Goal: Task Accomplishment & Management: Manage account settings

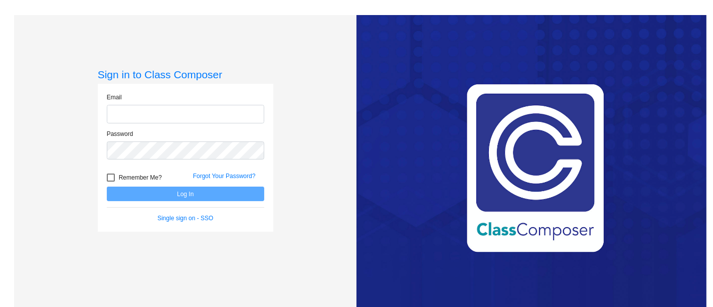
type input "[EMAIL_ADDRESS][DOMAIN_NAME]"
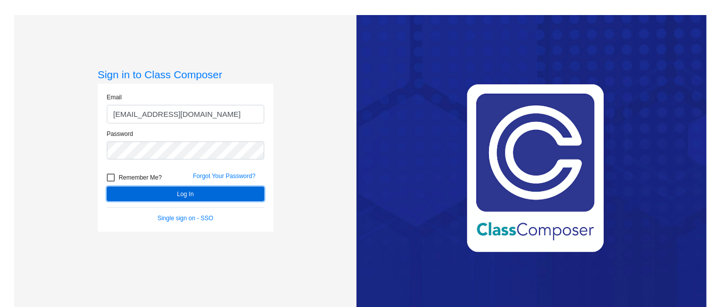
click at [215, 194] on button "Log In" at bounding box center [185, 194] width 157 height 15
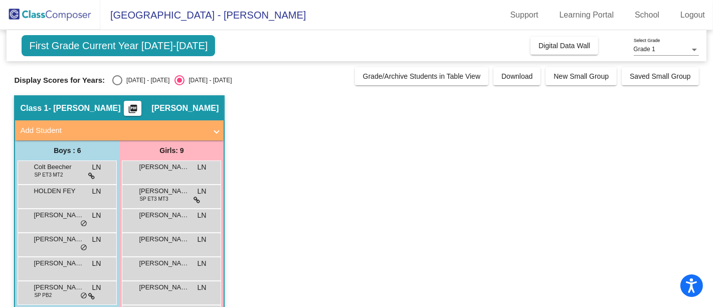
click at [157, 41] on span "First Grade Current Year [DATE]-[DATE]" at bounding box center [119, 45] width 194 height 21
click at [119, 78] on div "Select an option" at bounding box center [117, 80] width 10 height 10
click at [117, 85] on input "[DATE] - [DATE]" at bounding box center [117, 85] width 1 height 1
radio input "true"
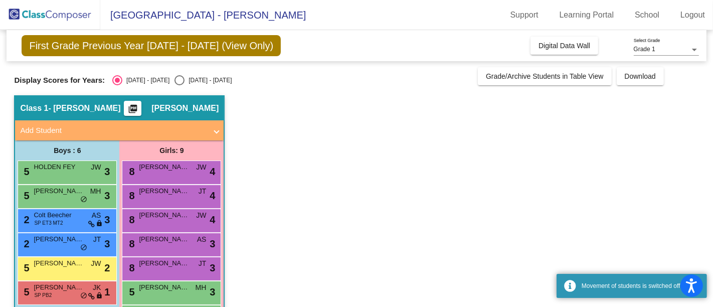
scroll to position [56, 0]
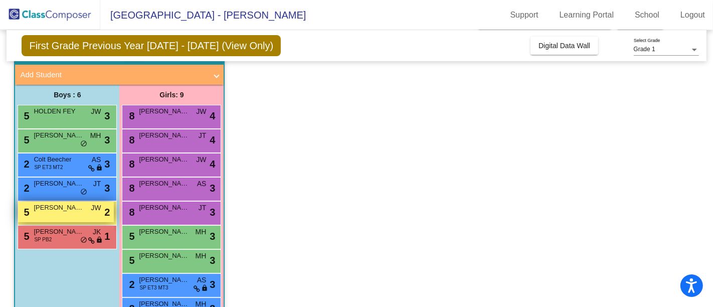
click at [63, 216] on div "5 [PERSON_NAME] [PERSON_NAME] lock do_not_disturb_alt 2" at bounding box center [66, 212] width 96 height 21
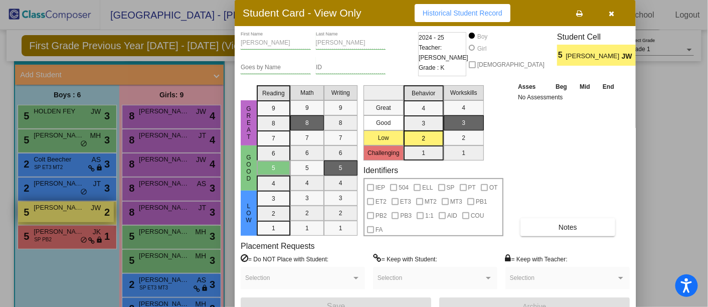
click at [63, 216] on div at bounding box center [354, 153] width 708 height 307
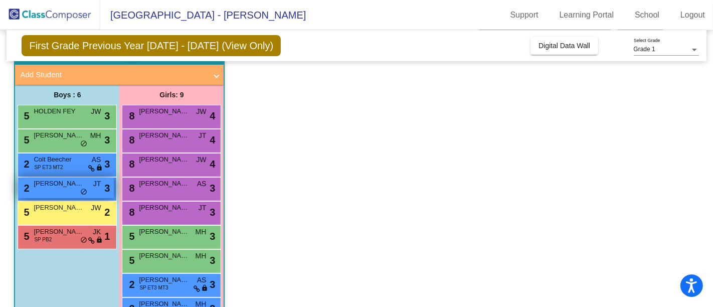
drag, startPoint x: 75, startPoint y: 176, endPoint x: 75, endPoint y: 182, distance: 6.0
click at [75, 177] on div "5 HOLDEN [PERSON_NAME] lock do_not_disturb_alt 3 5 Malakhy [PERSON_NAME] lock d…" at bounding box center [67, 177] width 99 height 144
click at [75, 182] on span "[PERSON_NAME]" at bounding box center [59, 184] width 50 height 10
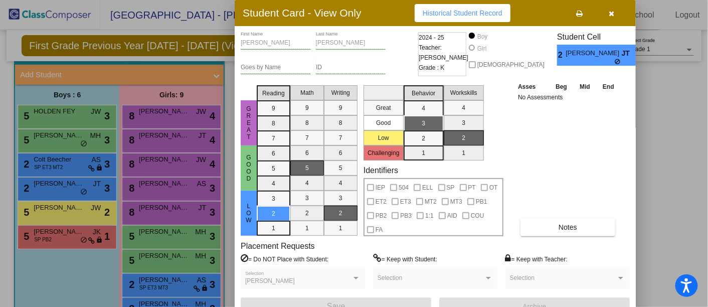
click at [611, 10] on icon "button" at bounding box center [612, 13] width 6 height 7
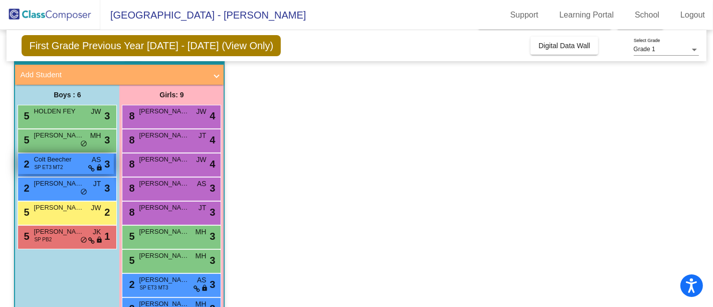
click at [80, 168] on div "2 Colt [PERSON_NAME] ET3 MT2 AS lock do_not_disturb_alt 3" at bounding box center [66, 163] width 96 height 21
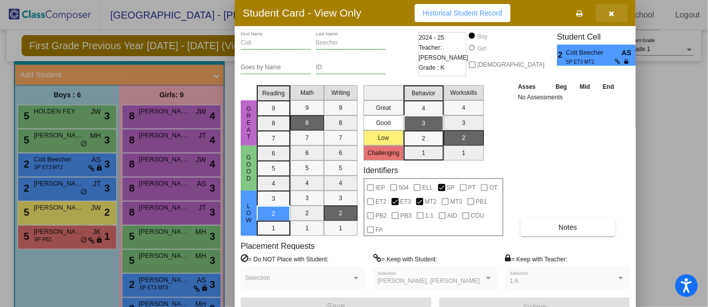
click at [612, 14] on icon "button" at bounding box center [612, 13] width 6 height 7
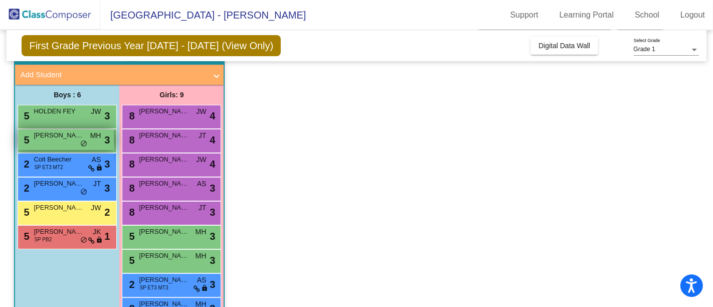
click at [71, 138] on span "[PERSON_NAME]" at bounding box center [59, 135] width 50 height 10
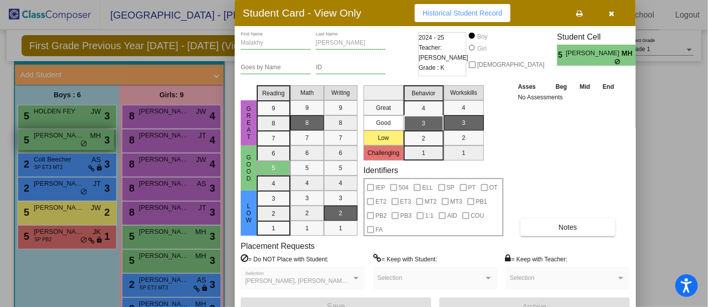
click at [71, 138] on div at bounding box center [354, 153] width 708 height 307
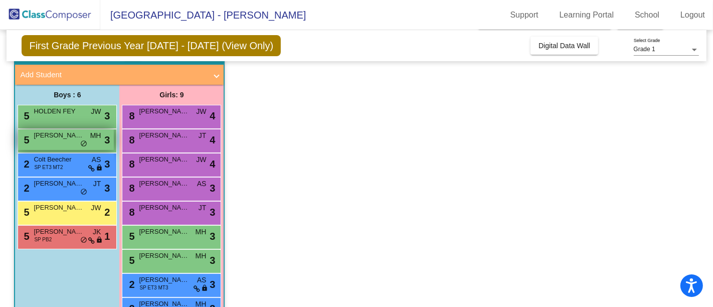
click at [72, 138] on span "[PERSON_NAME]" at bounding box center [59, 135] width 50 height 10
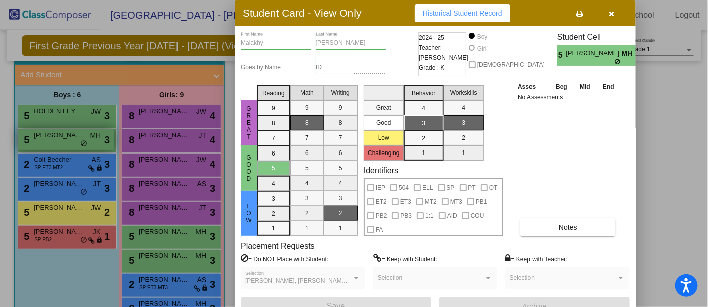
click at [73, 137] on div at bounding box center [354, 153] width 708 height 307
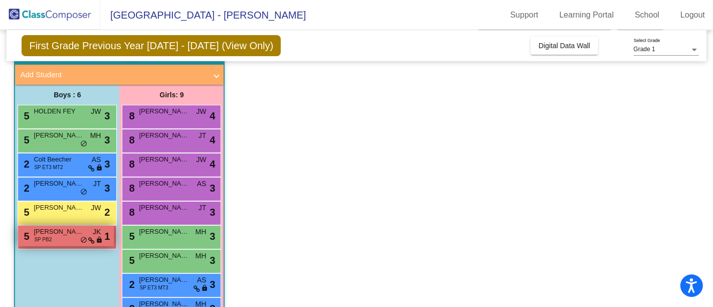
click at [57, 237] on div "5 [PERSON_NAME] SP PB2 JK lock do_not_disturb_alt 1" at bounding box center [66, 236] width 96 height 21
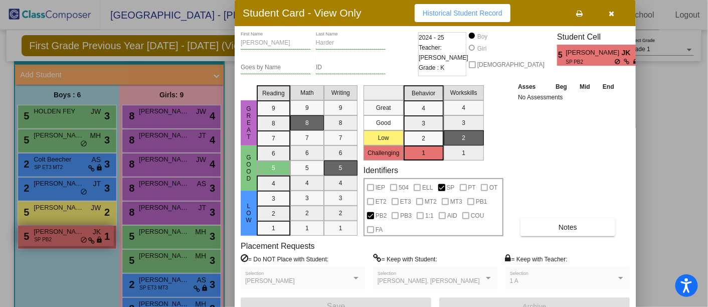
click at [59, 234] on div at bounding box center [354, 153] width 708 height 307
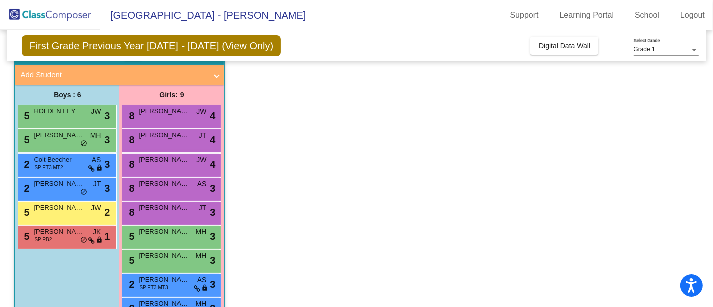
scroll to position [85, 0]
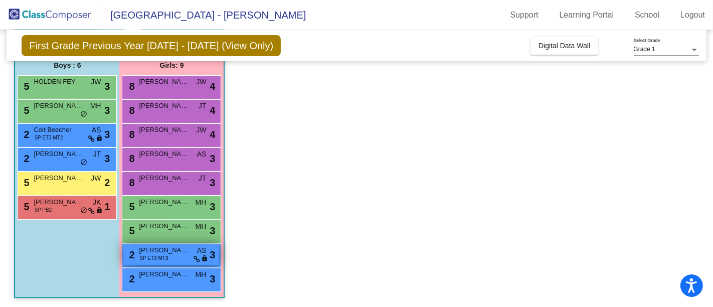
click at [155, 256] on span "SP ET3 MT3" at bounding box center [153, 258] width 29 height 8
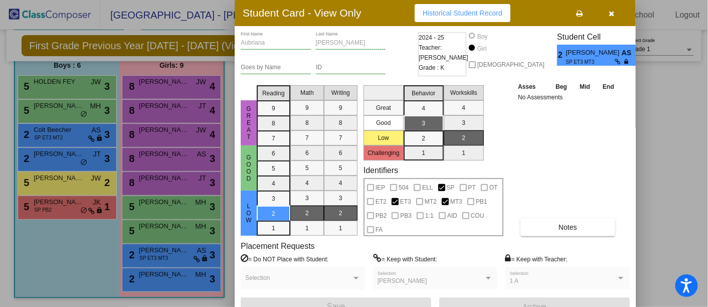
click at [79, 264] on div at bounding box center [354, 153] width 708 height 307
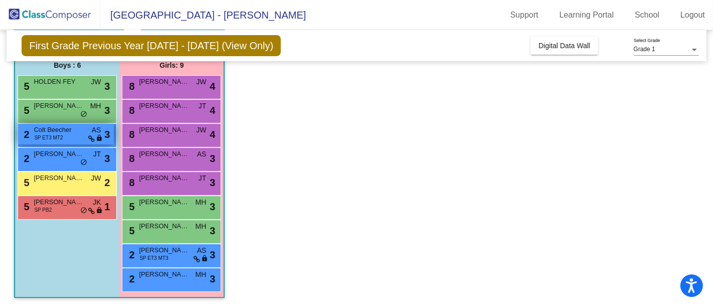
click at [68, 139] on div "2 Colt [PERSON_NAME] ET3 MT2 AS lock do_not_disturb_alt 3" at bounding box center [66, 134] width 96 height 21
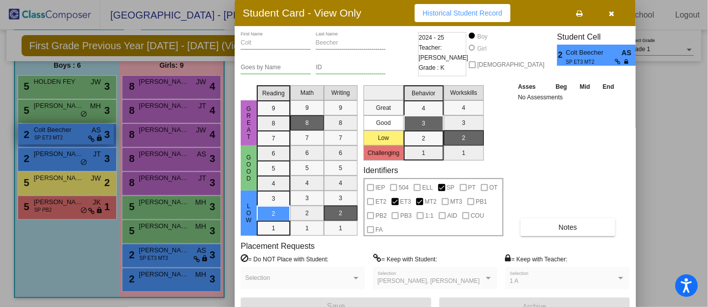
click at [68, 139] on div at bounding box center [354, 153] width 708 height 307
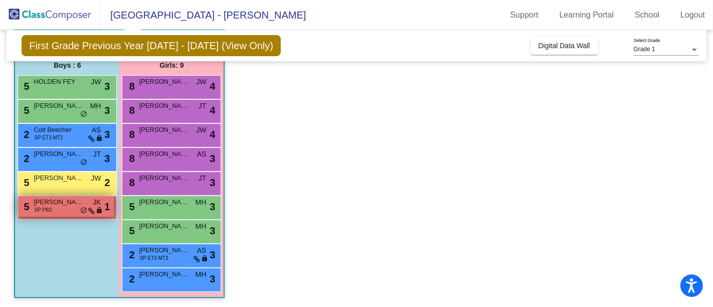
click at [69, 201] on span "[PERSON_NAME]" at bounding box center [59, 202] width 50 height 10
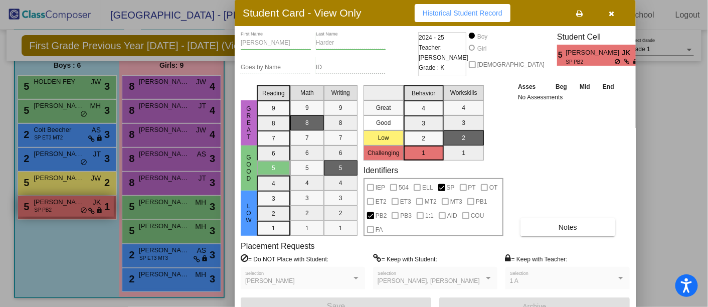
click at [70, 200] on div at bounding box center [354, 153] width 708 height 307
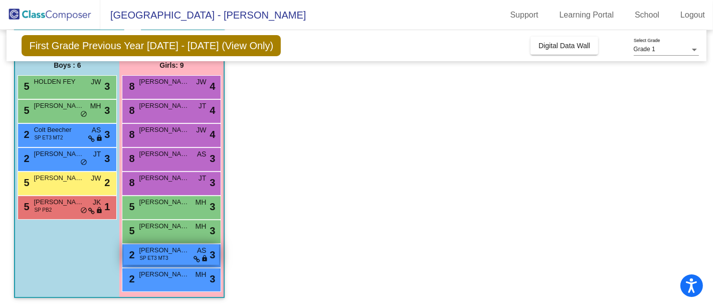
click at [148, 250] on span "[PERSON_NAME]" at bounding box center [164, 250] width 50 height 10
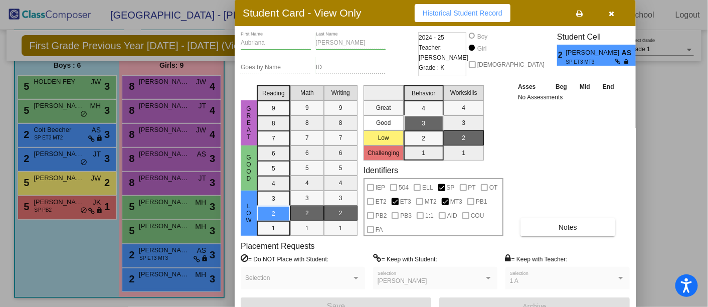
click at [72, 256] on div at bounding box center [354, 153] width 708 height 307
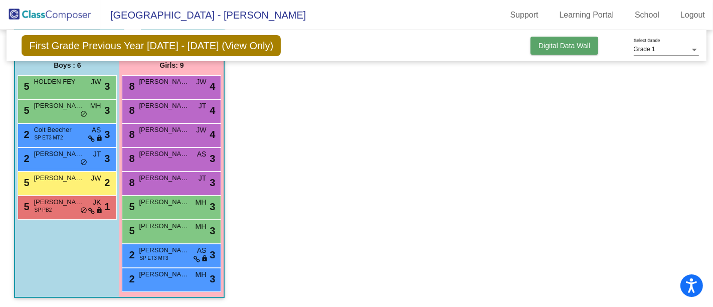
click at [581, 39] on button "Digital Data Wall" at bounding box center [565, 46] width 68 height 18
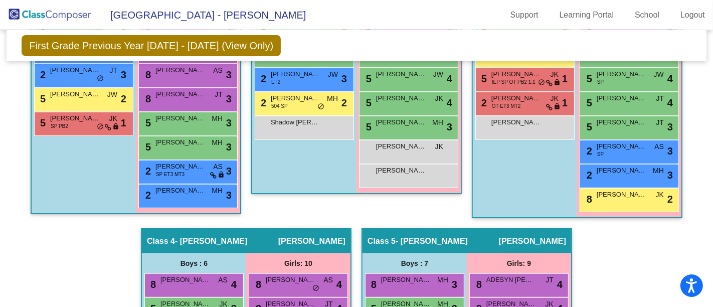
scroll to position [317, 0]
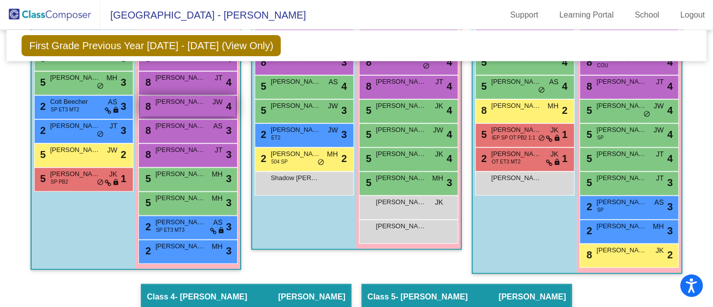
click at [192, 102] on div "8 Mya [PERSON_NAME] lock do_not_disturb_alt 4" at bounding box center [188, 106] width 96 height 21
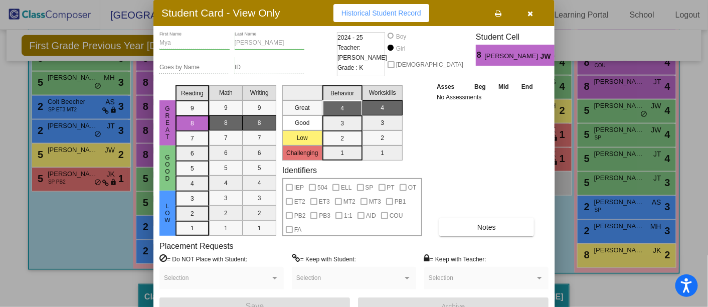
click at [513, 271] on div "Selection" at bounding box center [486, 280] width 115 height 18
click at [530, 12] on icon "button" at bounding box center [531, 13] width 6 height 7
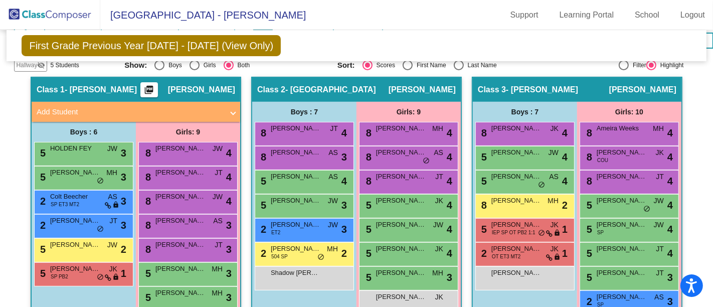
scroll to position [278, 0]
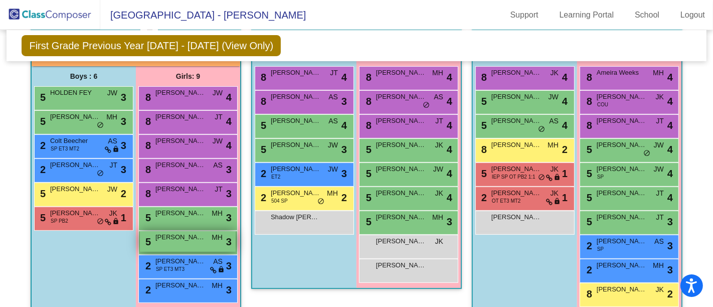
click at [197, 232] on span "[PERSON_NAME]" at bounding box center [180, 237] width 50 height 10
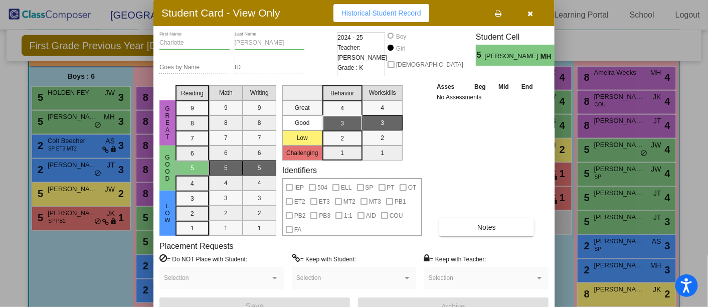
click at [533, 12] on icon "button" at bounding box center [531, 13] width 6 height 7
